Goal: Task Accomplishment & Management: Manage account settings

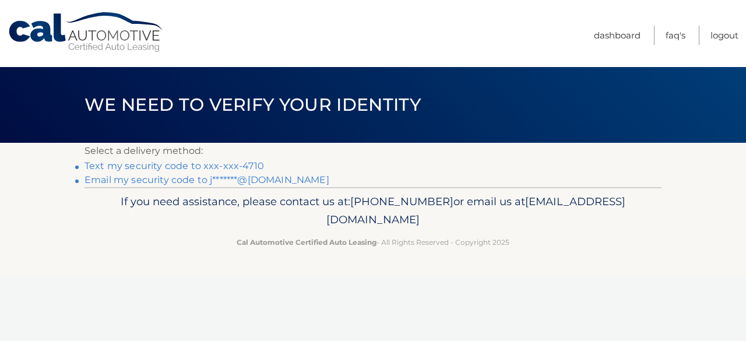
click at [198, 177] on link "Email my security code to j*******@aol.com" at bounding box center [206, 179] width 245 height 11
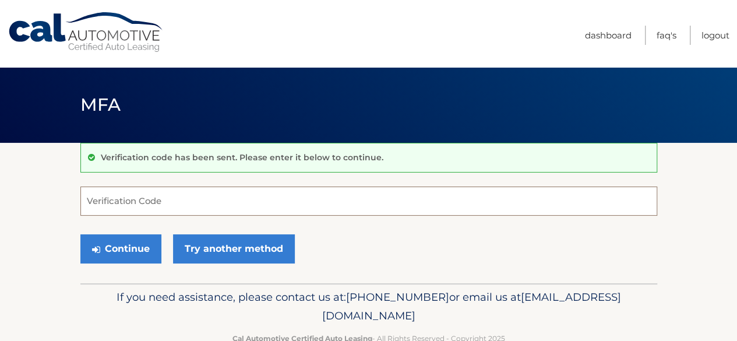
click at [92, 197] on input "Verification Code" at bounding box center [368, 200] width 577 height 29
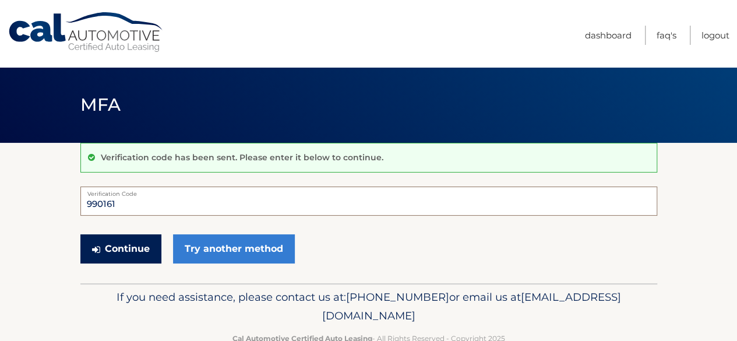
type input "990161"
click at [135, 248] on button "Continue" at bounding box center [120, 248] width 81 height 29
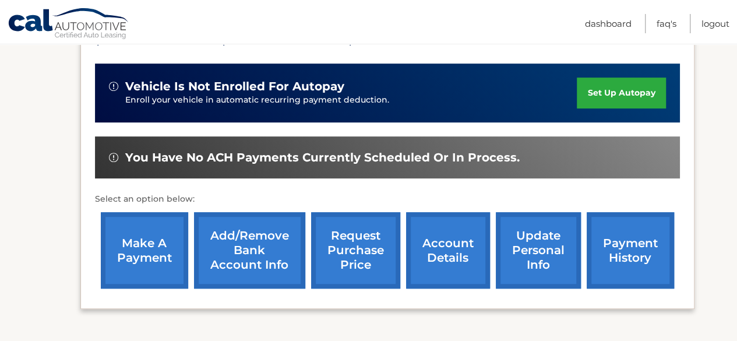
scroll to position [291, 0]
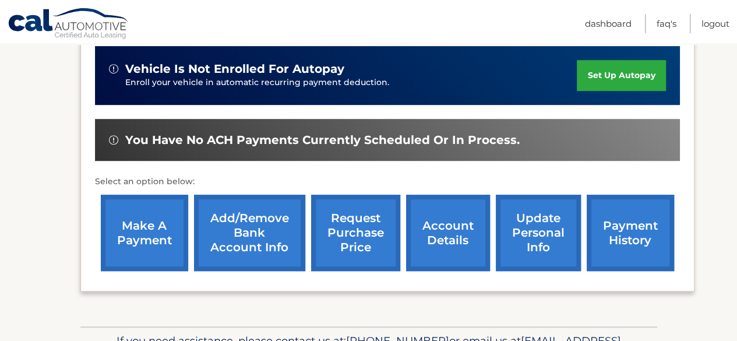
click at [126, 237] on link "make a payment" at bounding box center [144, 233] width 87 height 76
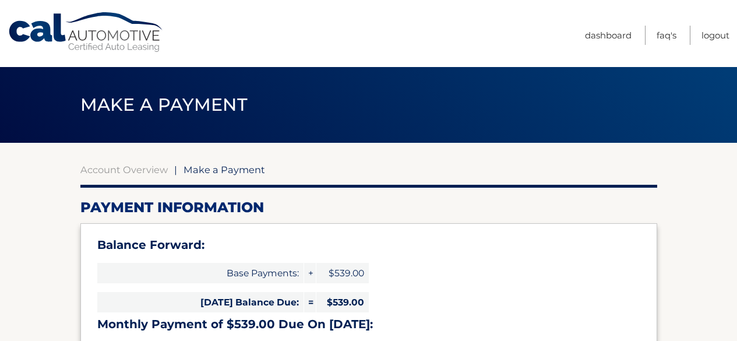
select select "YTRhNTNkOTctNzQ3MC00ZmVkLWE2NTUtZTRlMmQyMzNmNDdm"
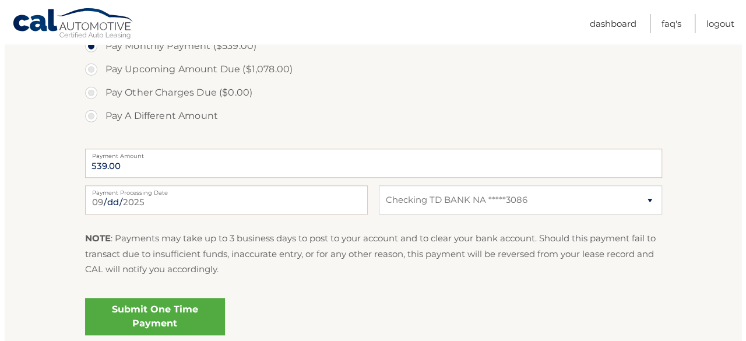
scroll to position [466, 0]
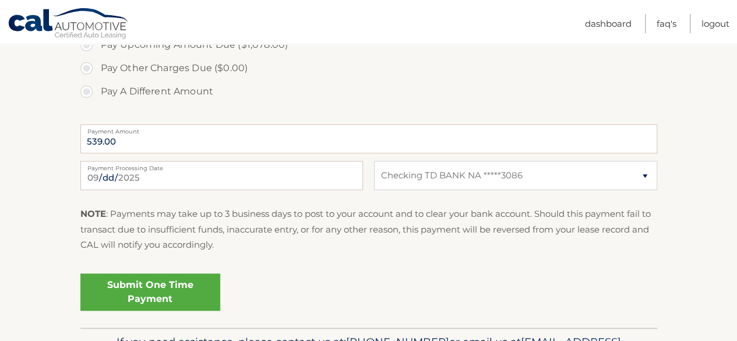
click at [153, 287] on link "Submit One Time Payment" at bounding box center [150, 291] width 140 height 37
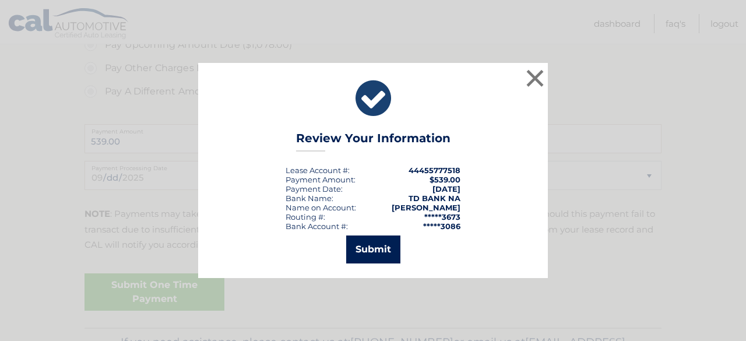
click at [371, 246] on button "Submit" at bounding box center [373, 249] width 54 height 28
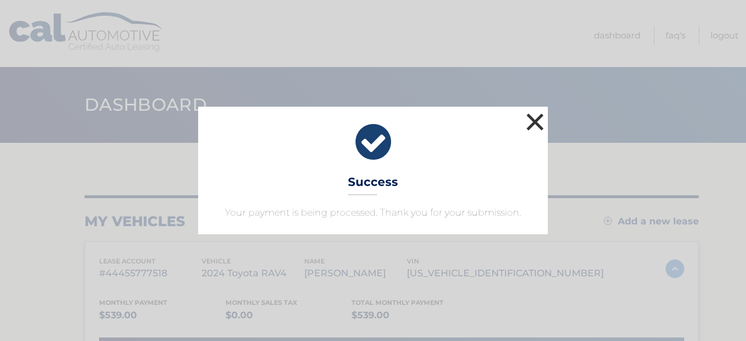
click at [537, 121] on button "×" at bounding box center [534, 121] width 23 height 23
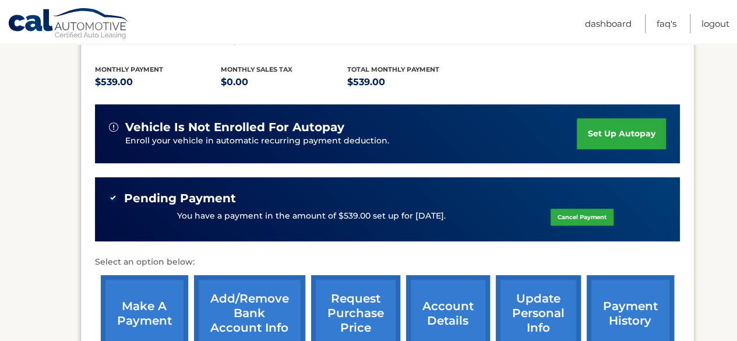
scroll to position [291, 0]
